Goal: Find specific page/section: Find specific page/section

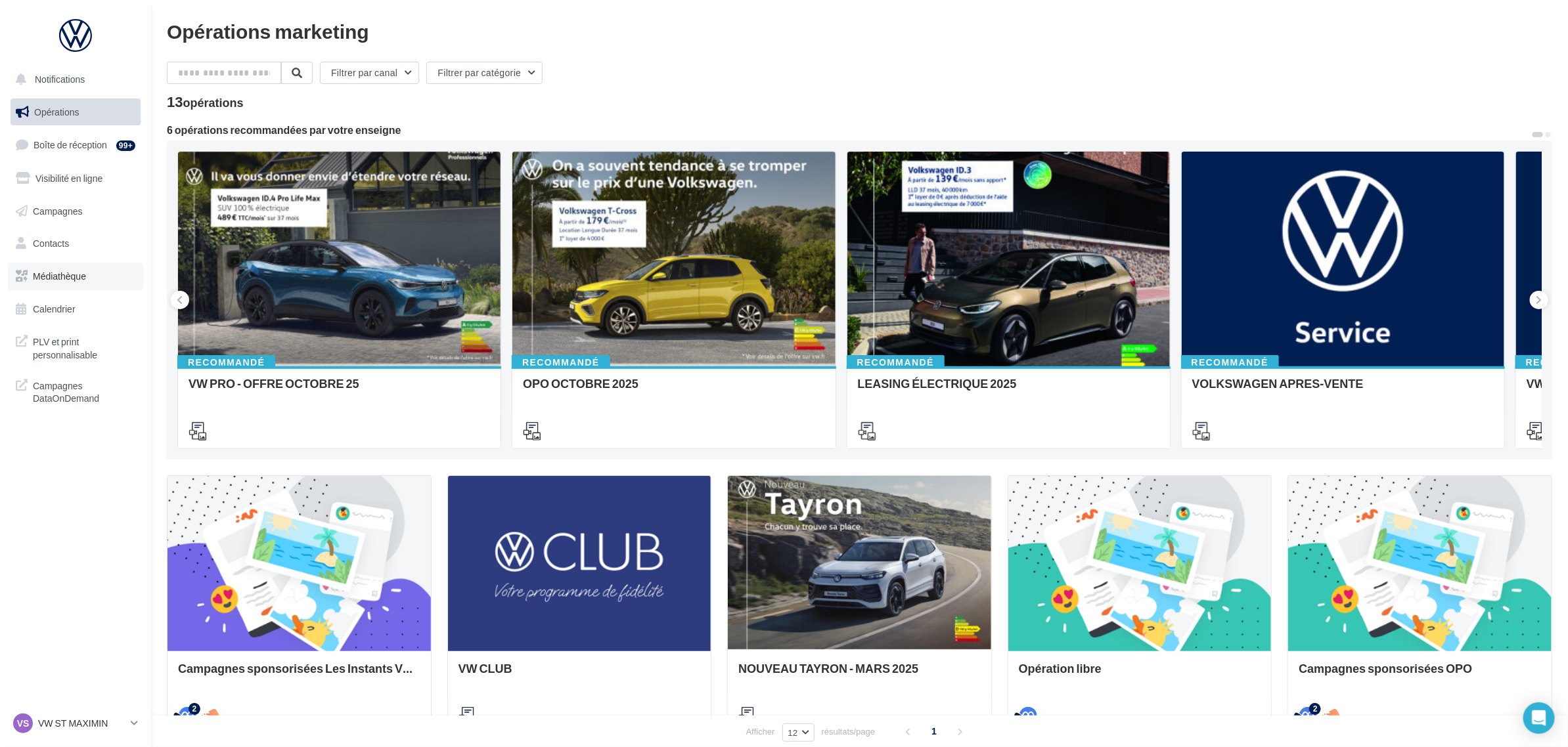
click at [73, 283] on link "Médiathèque" at bounding box center [76, 276] width 135 height 27
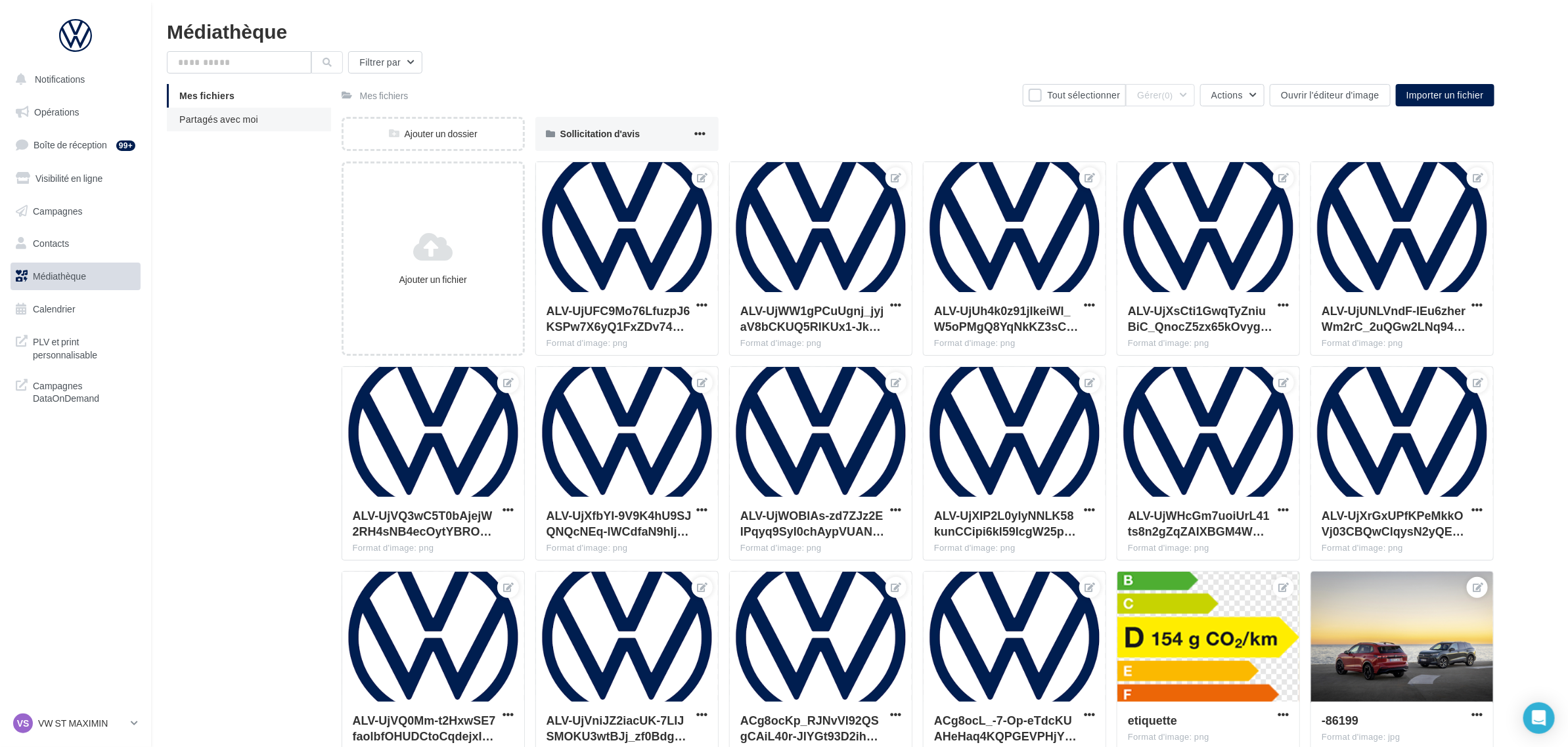
click at [212, 120] on span "Partagés avec moi" at bounding box center [218, 120] width 78 height 12
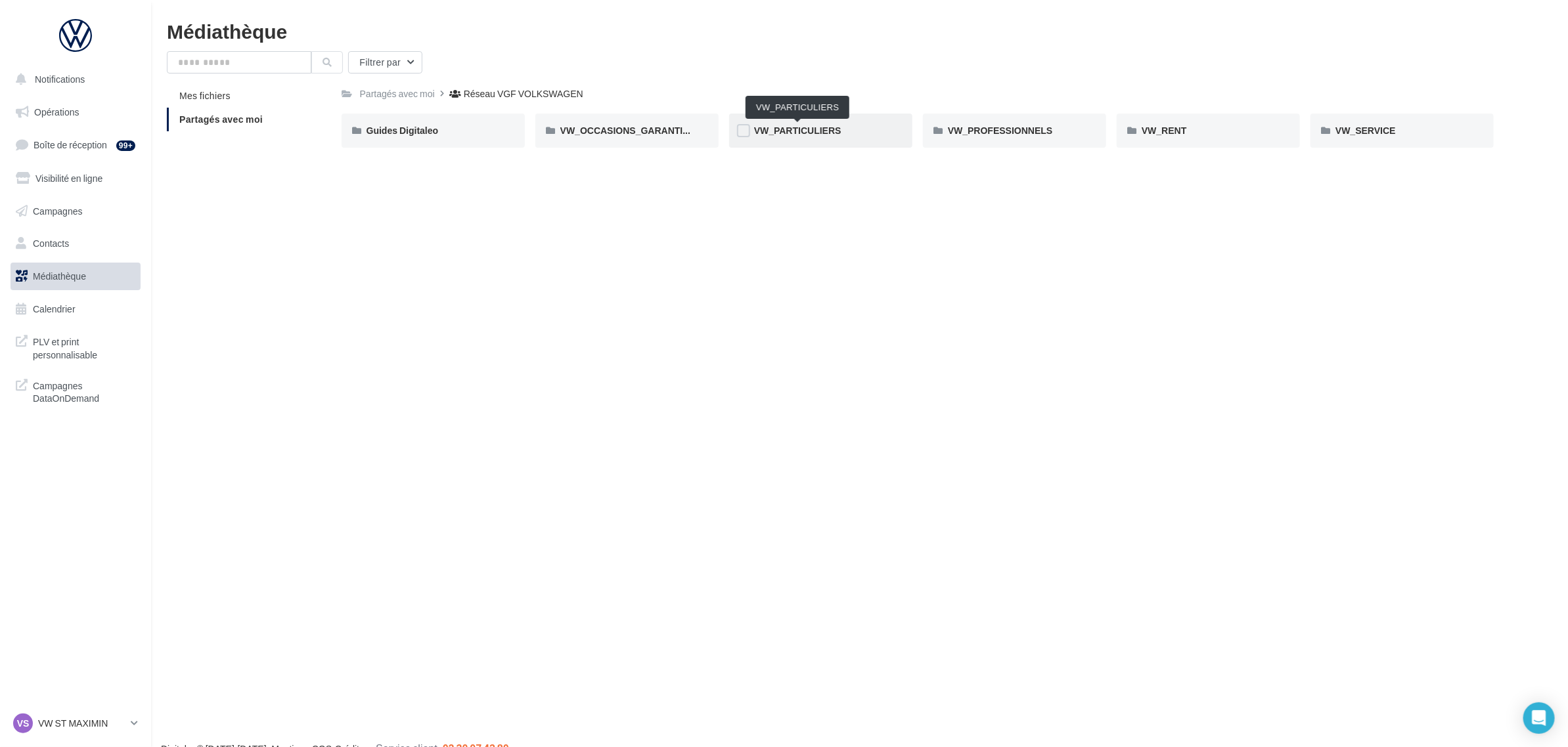
click at [837, 133] on span "VW_PARTICULIERS" at bounding box center [798, 130] width 88 height 12
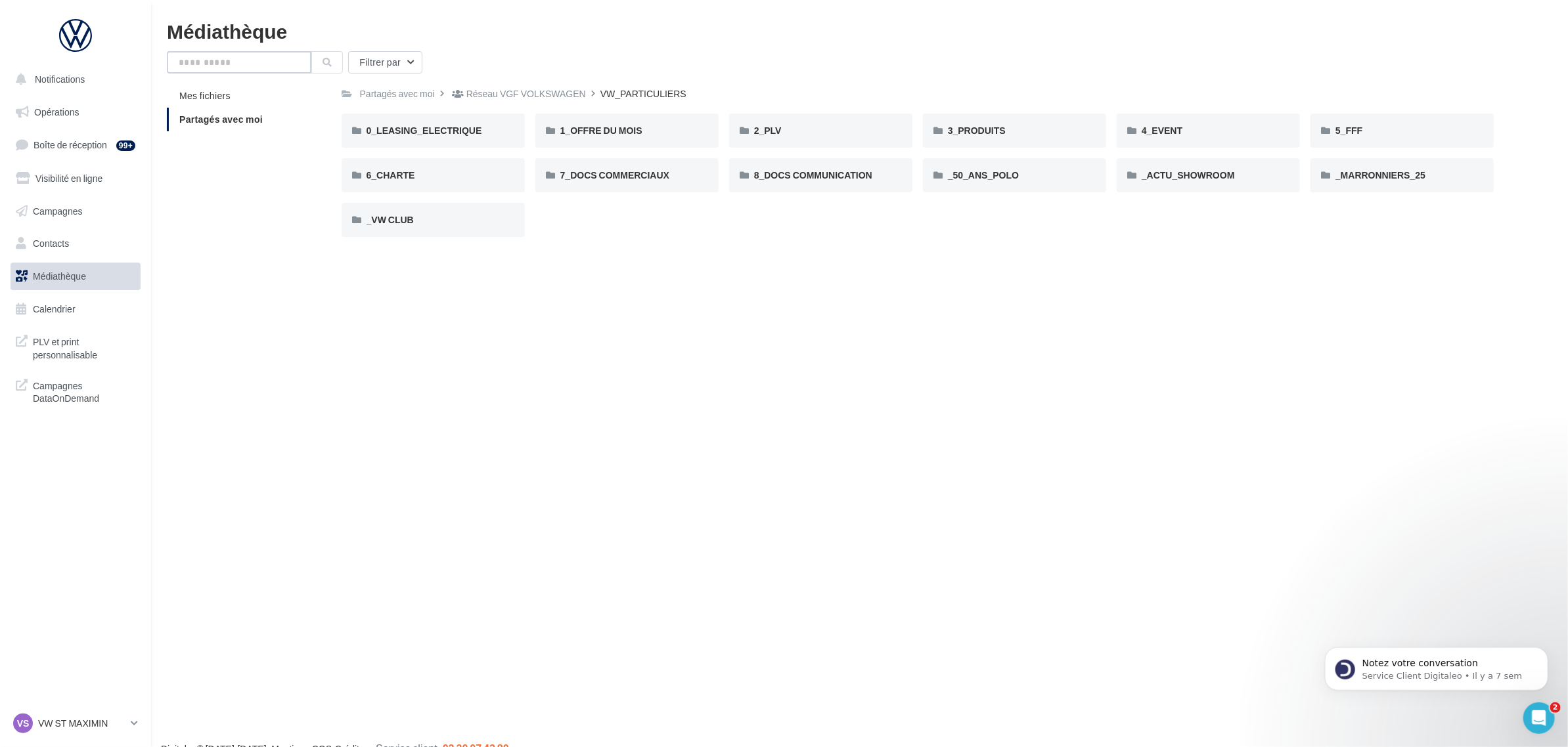
click at [244, 64] on input "text" at bounding box center [239, 62] width 144 height 22
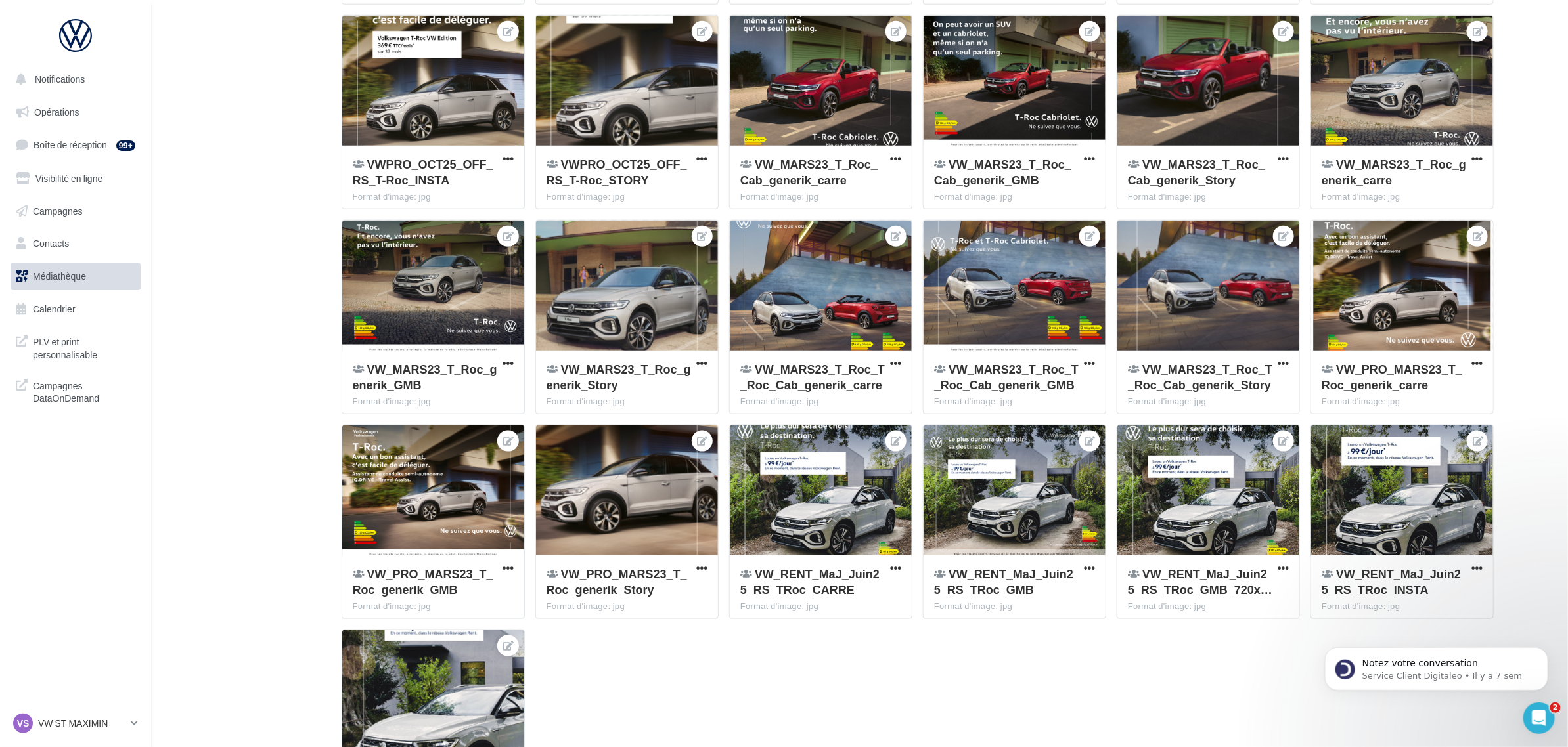
scroll to position [858, 0]
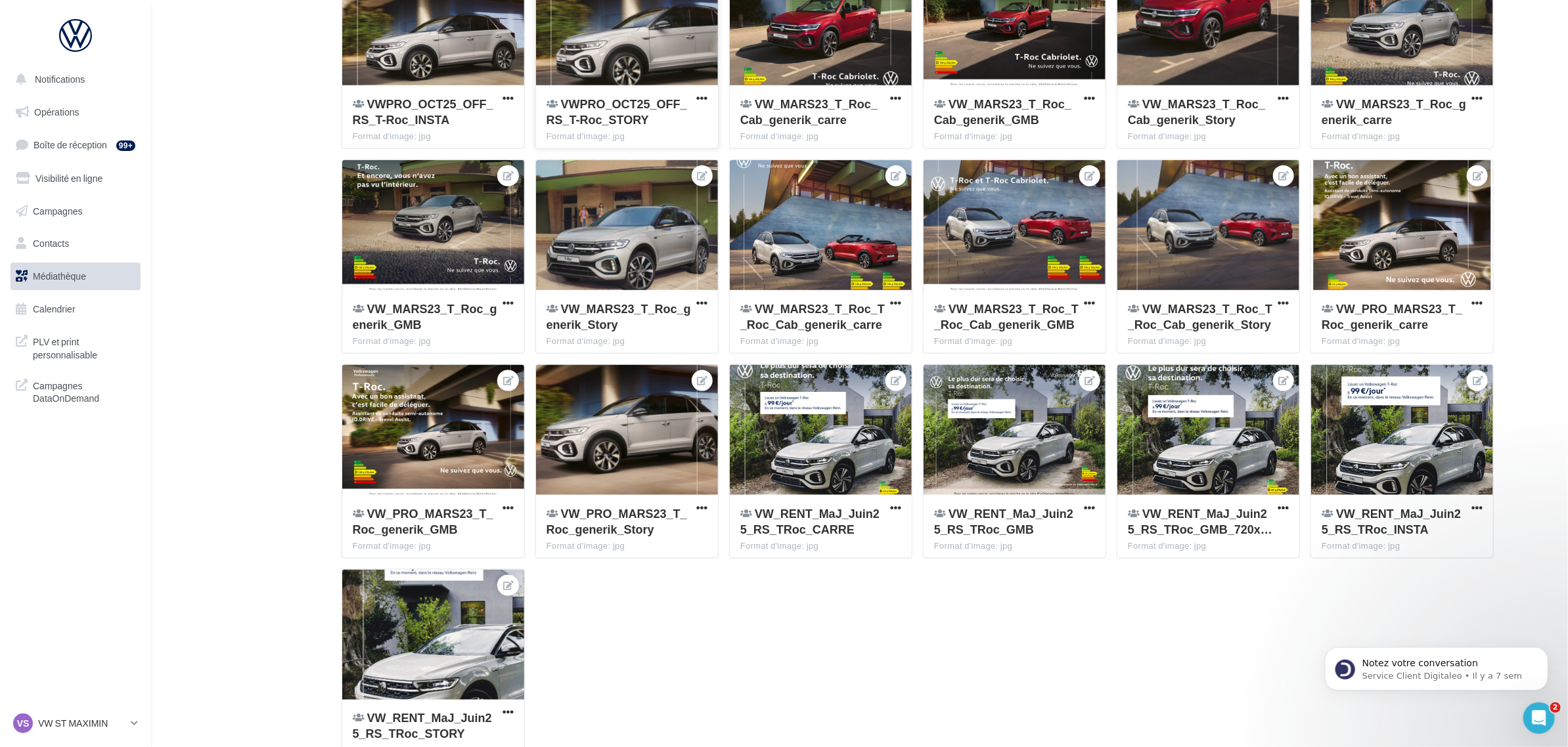
type input "*****"
